Goal: Go to known website: Go to known website

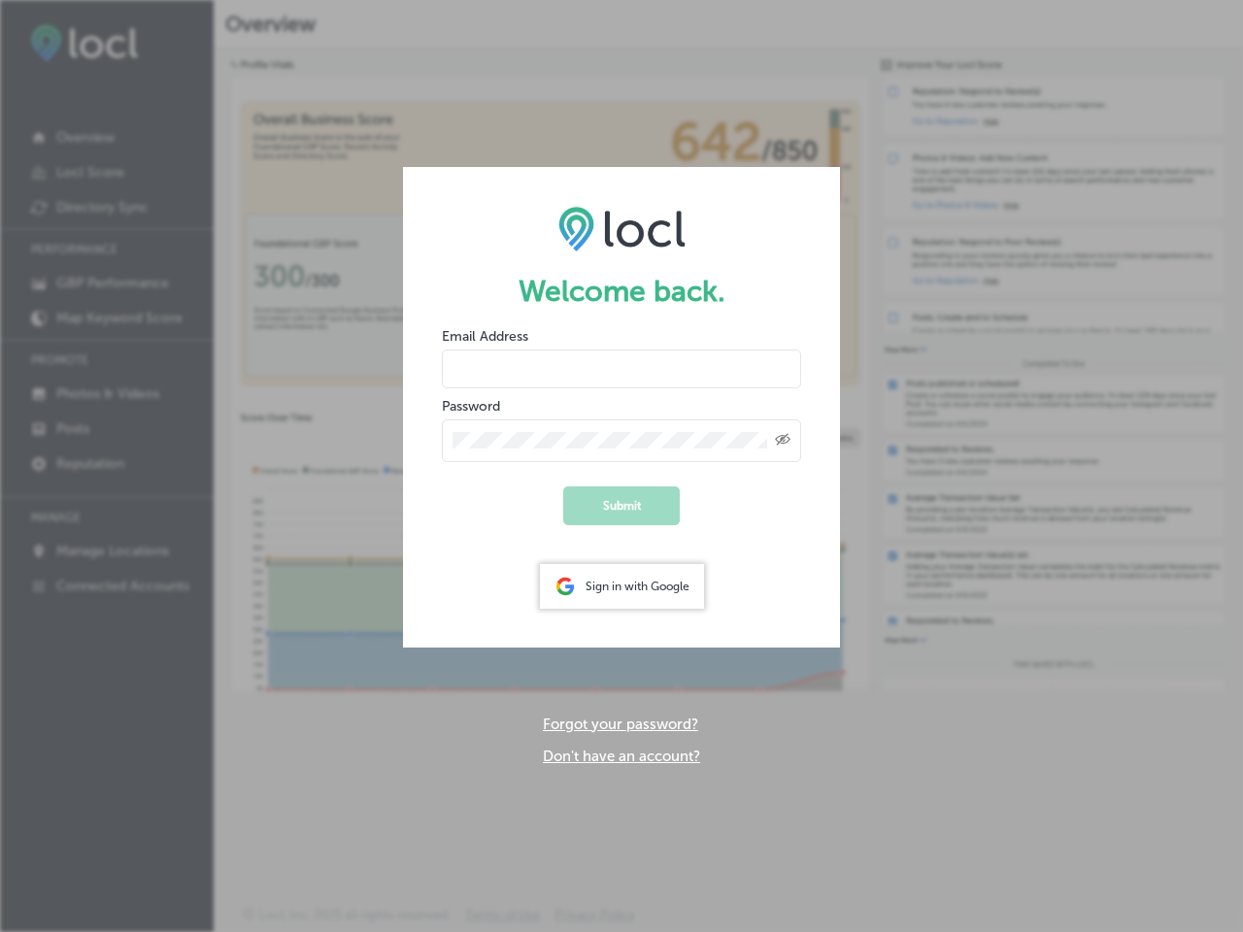
click at [783, 441] on icon "Created with Sketch." at bounding box center [783, 439] width 16 height 13
click at [621, 586] on div "Sign in with Google" at bounding box center [622, 586] width 164 height 45
